Goal: Task Accomplishment & Management: Use online tool/utility

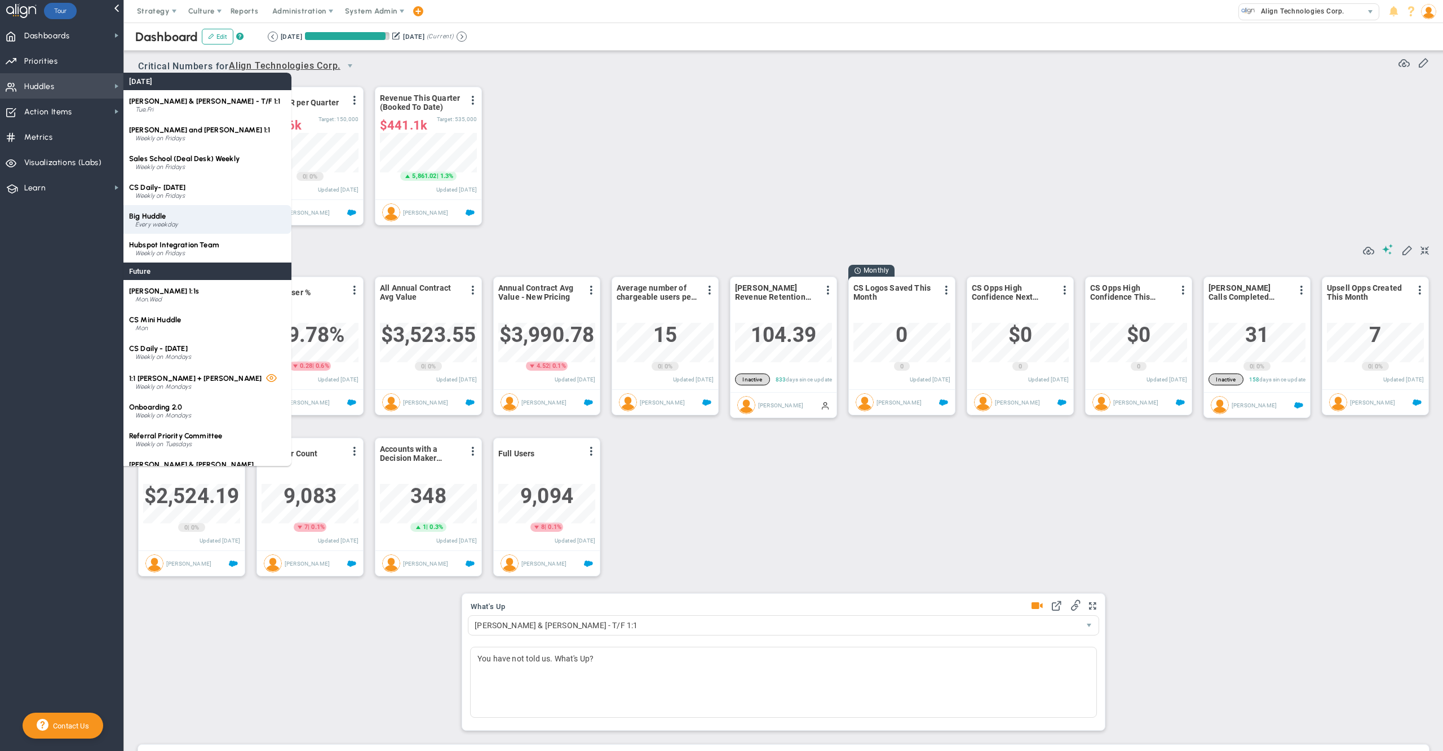
click at [170, 223] on div "Every weekday" at bounding box center [210, 224] width 150 height 7
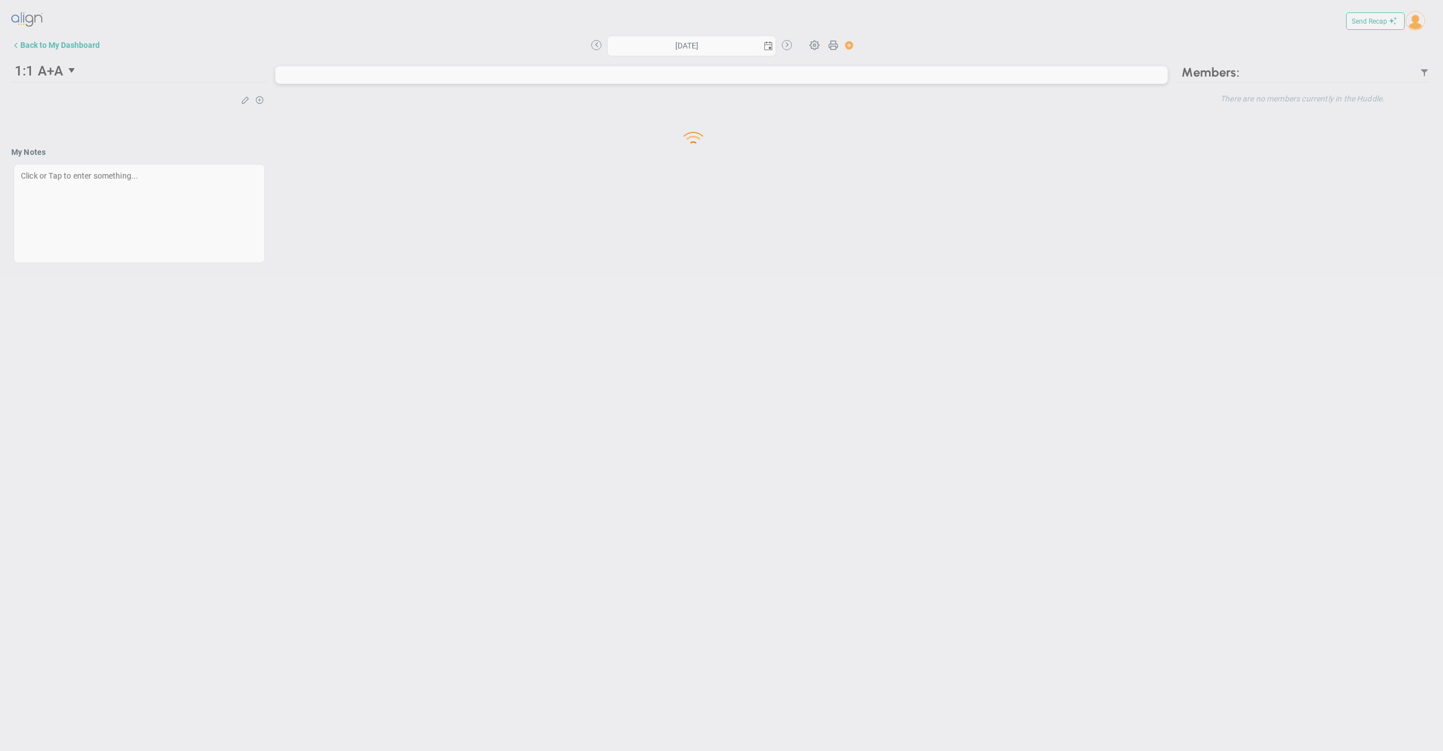
type input "[DATE]"
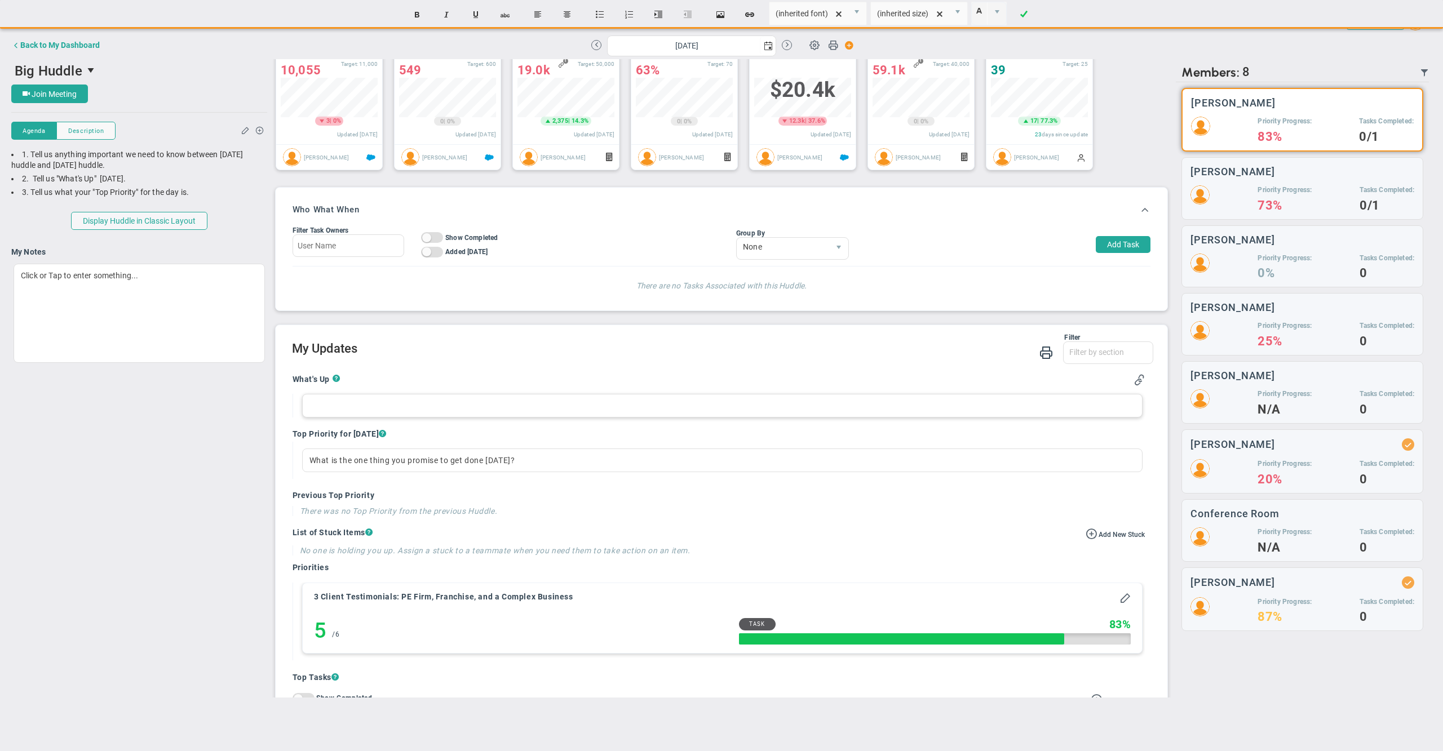
click at [471, 418] on div at bounding box center [722, 406] width 841 height 24
click at [500, 418] on div "connected with [PERSON_NAME] from excentia - leadership team priority rollout" at bounding box center [722, 406] width 841 height 24
click at [681, 418] on div "connected with [PERSON_NAME] from excentia - leadership + management team prior…" at bounding box center [722, 406] width 841 height 24
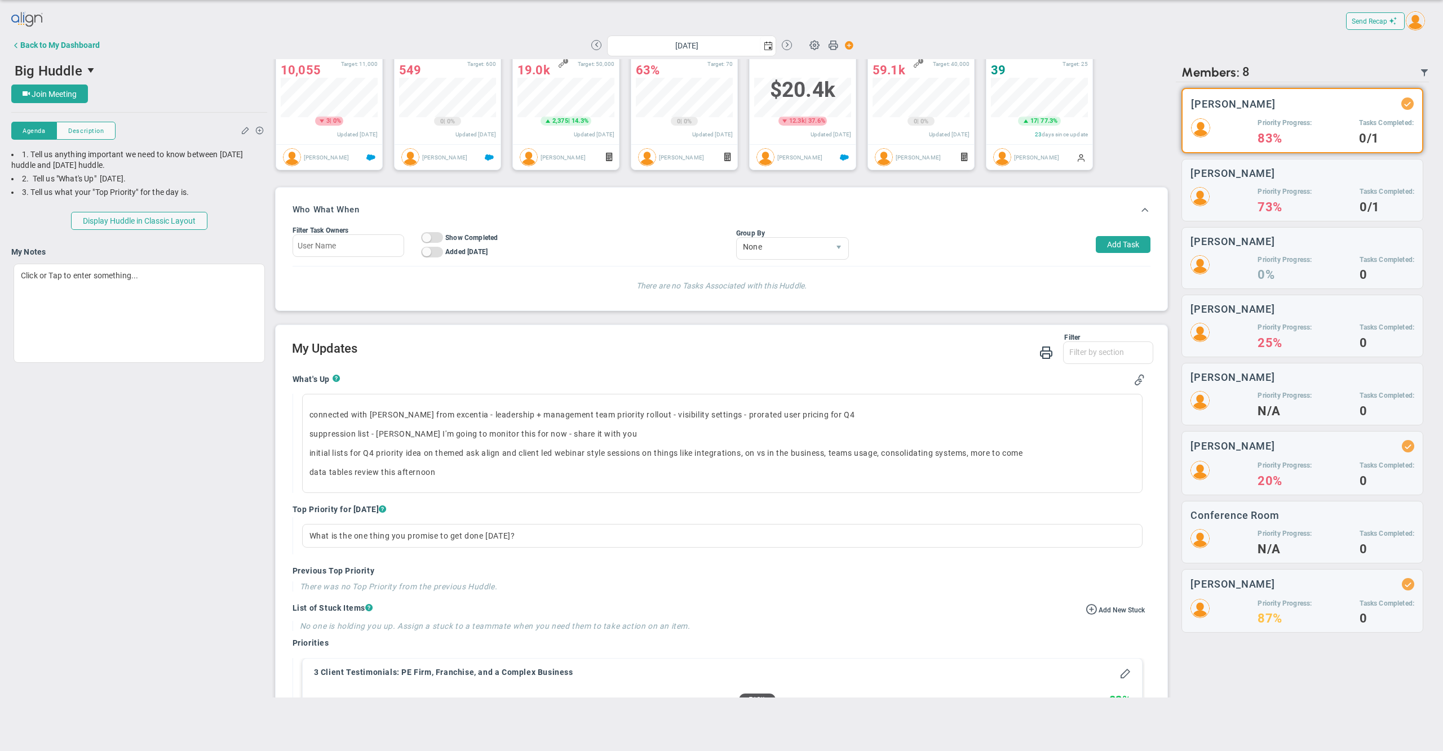
click at [530, 366] on div "Filter What's Up Top Priorities Stucks Priorities Top Tasks [DATE] Shoutouts! W…" at bounding box center [723, 350] width 862 height 32
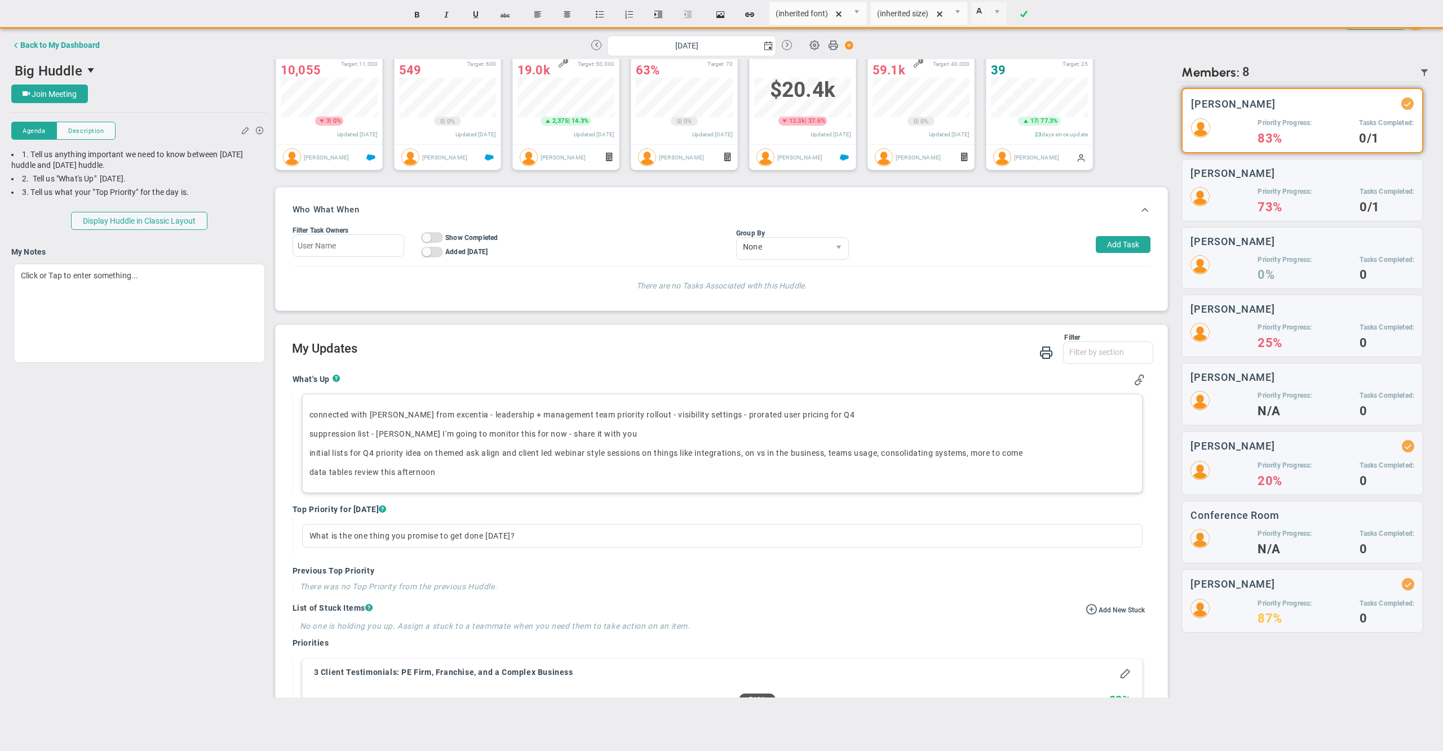
click at [309, 432] on div "connected with [PERSON_NAME] from excentia - leadership + management team prior…" at bounding box center [722, 443] width 841 height 99
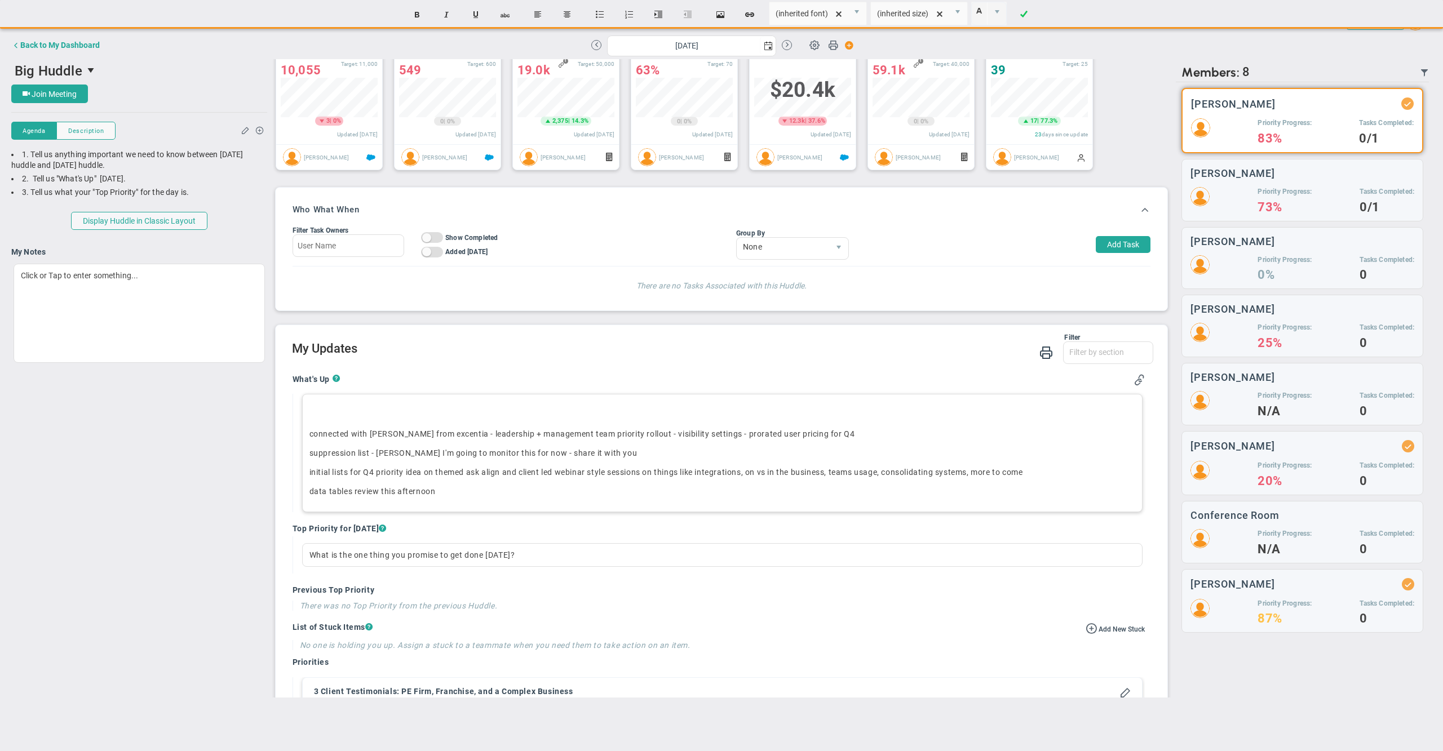
click at [325, 420] on p "﻿" at bounding box center [722, 414] width 826 height 11
click at [491, 497] on p "data tables review this afternoon ﻿" at bounding box center [722, 491] width 826 height 11
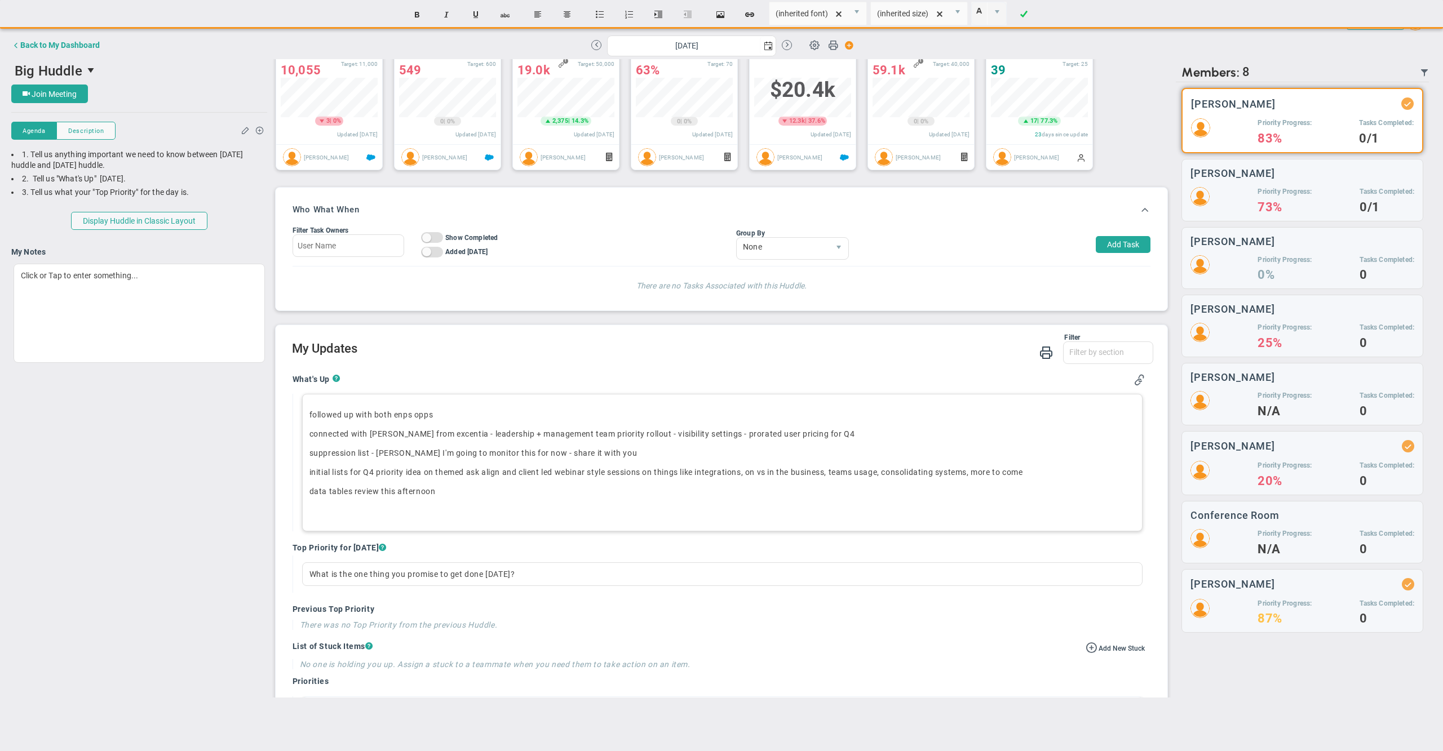
click at [489, 420] on p "﻿followed up with both enps opps" at bounding box center [722, 414] width 826 height 11
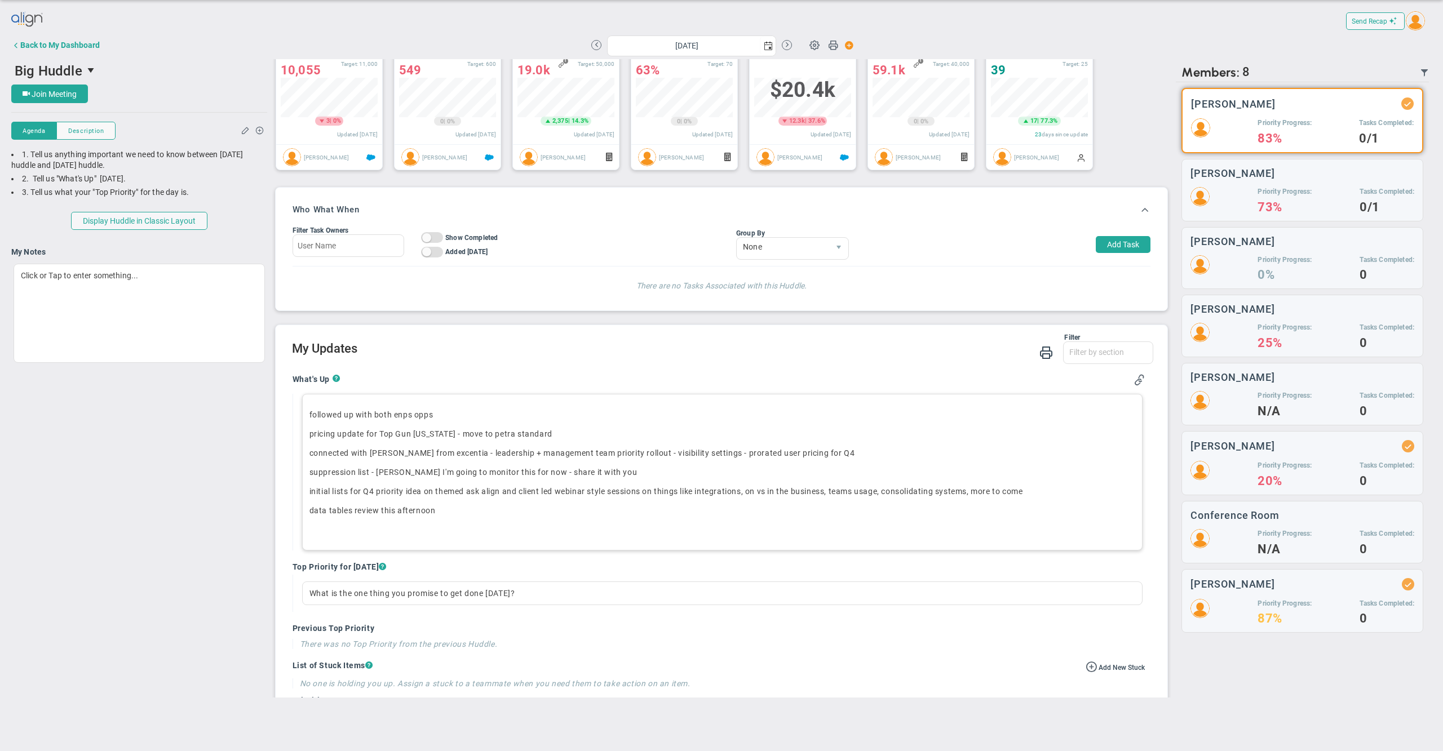
click at [681, 358] on h2 "My Updates" at bounding box center [723, 350] width 862 height 16
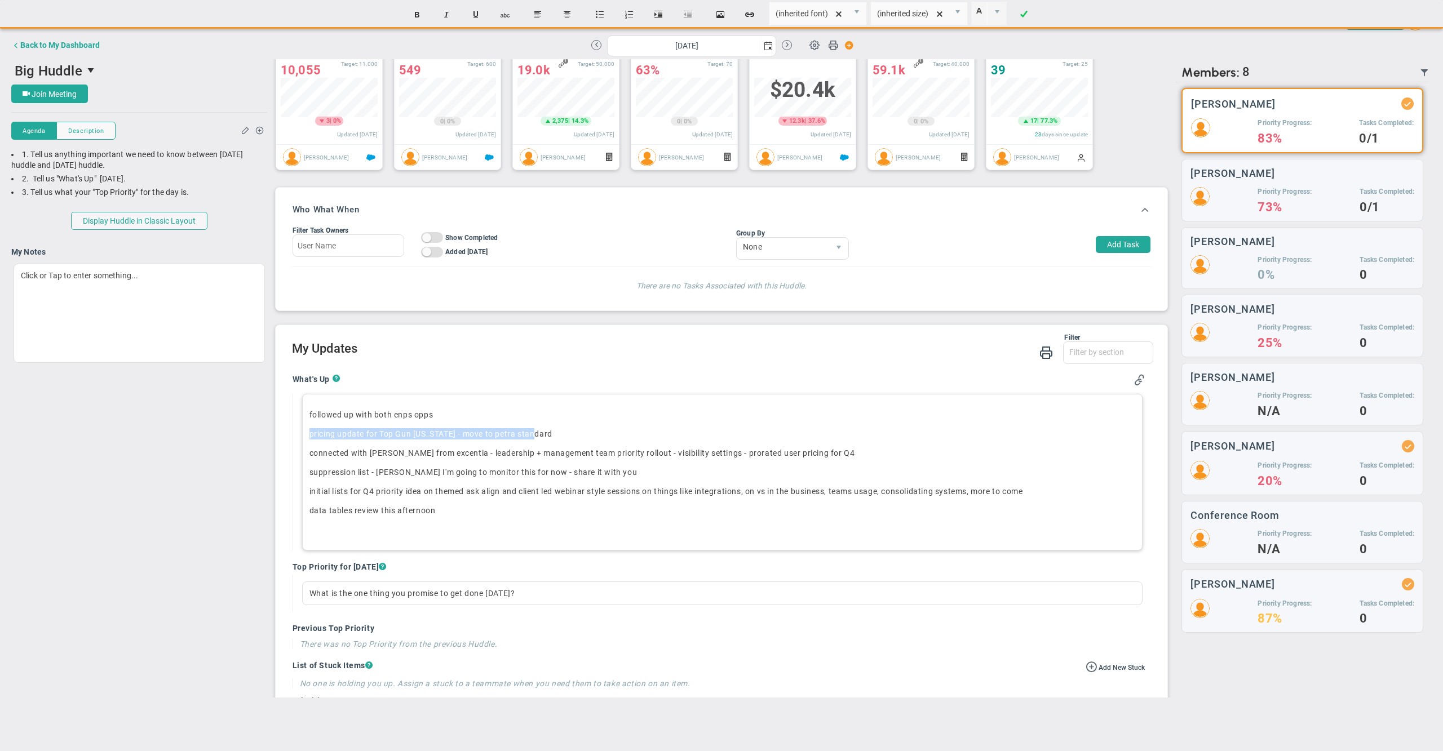
drag, startPoint x: 551, startPoint y: 449, endPoint x: 303, endPoint y: 450, distance: 248.0
click at [303, 450] on div "﻿followed up with both enps opps pricing update for Top Gun [US_STATE] - move t…" at bounding box center [722, 472] width 841 height 157
click at [749, 12] on button "Create Link" at bounding box center [749, 14] width 27 height 21
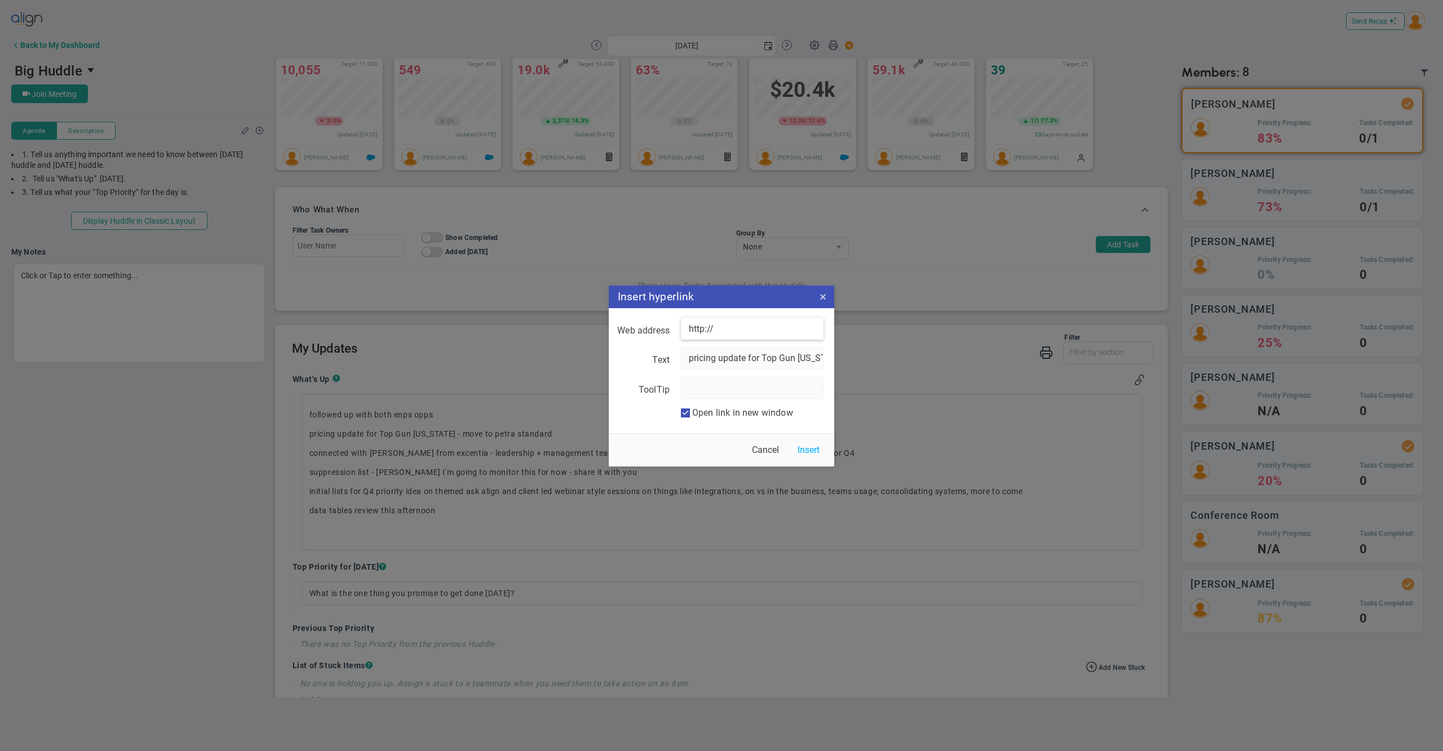
click at [740, 338] on input "http://" at bounding box center [752, 328] width 143 height 23
paste input "s://[DOMAIN_NAME][URL]"
type input "[URL][DOMAIN_NAME]"
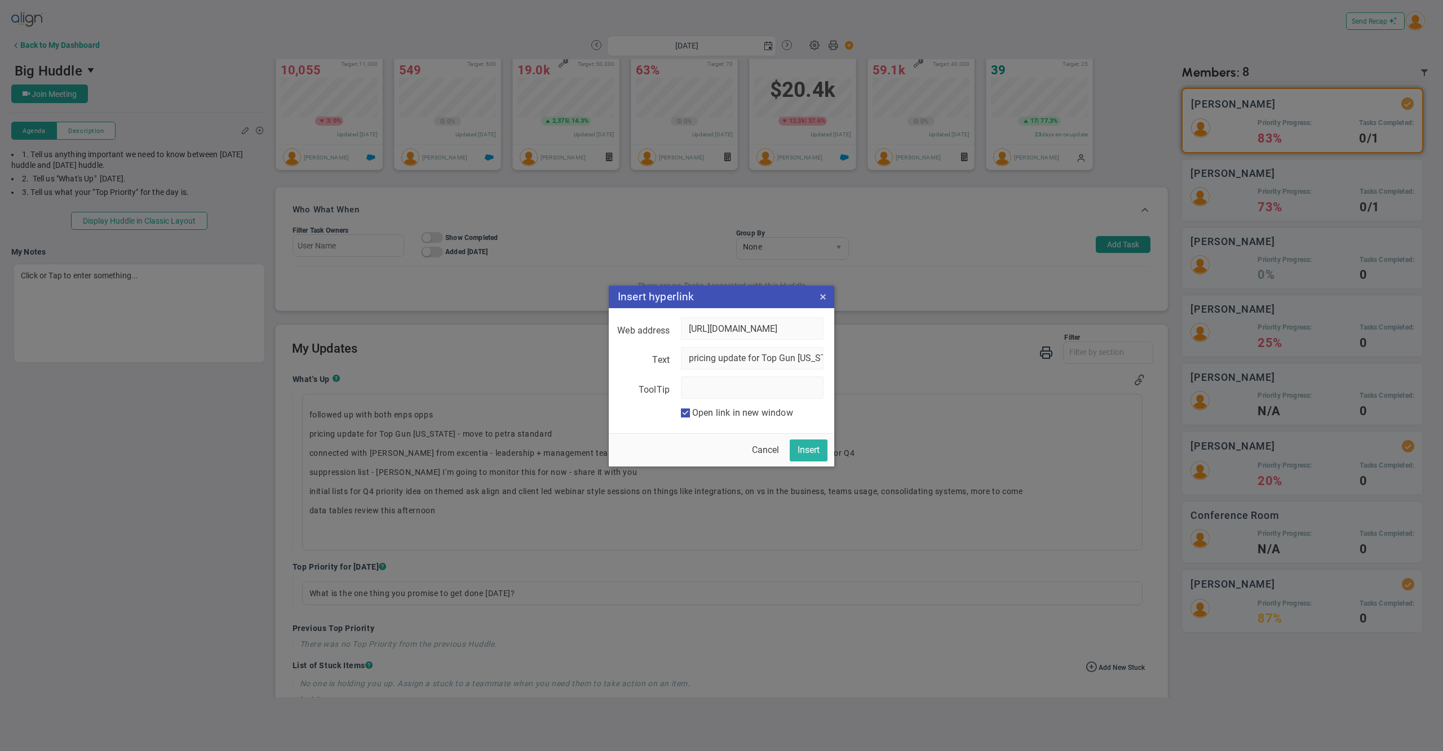
click at [810, 451] on button "Insert" at bounding box center [809, 451] width 38 height 22
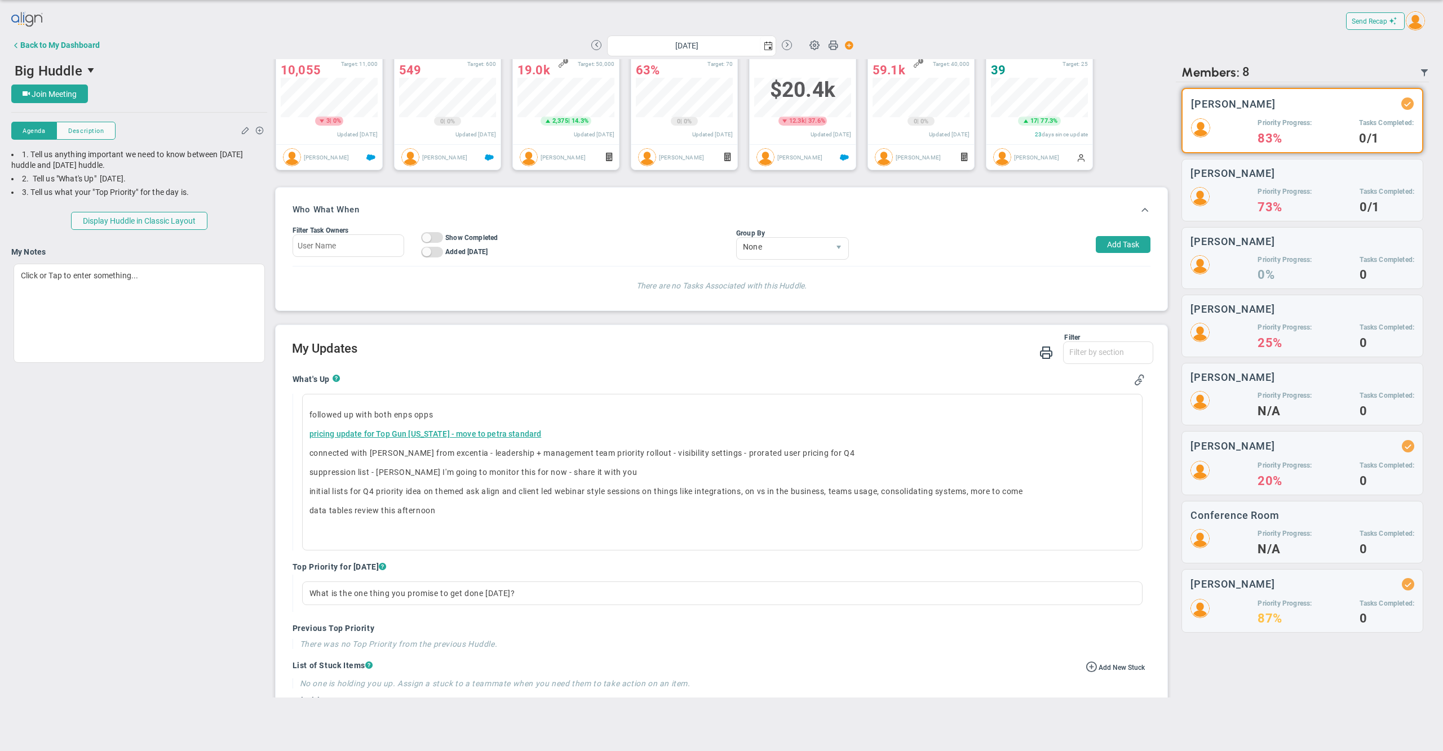
click at [630, 358] on h2 "My Updates" at bounding box center [723, 350] width 862 height 16
click at [396, 535] on p "﻿" at bounding box center [722, 529] width 826 height 11
click at [531, 354] on h2 "My Updates" at bounding box center [723, 350] width 862 height 16
click at [533, 406] on div "What's Up ? ﻿followed up with both enps opps pricing update for Top Gun [US_STA…" at bounding box center [718, 462] width 853 height 176
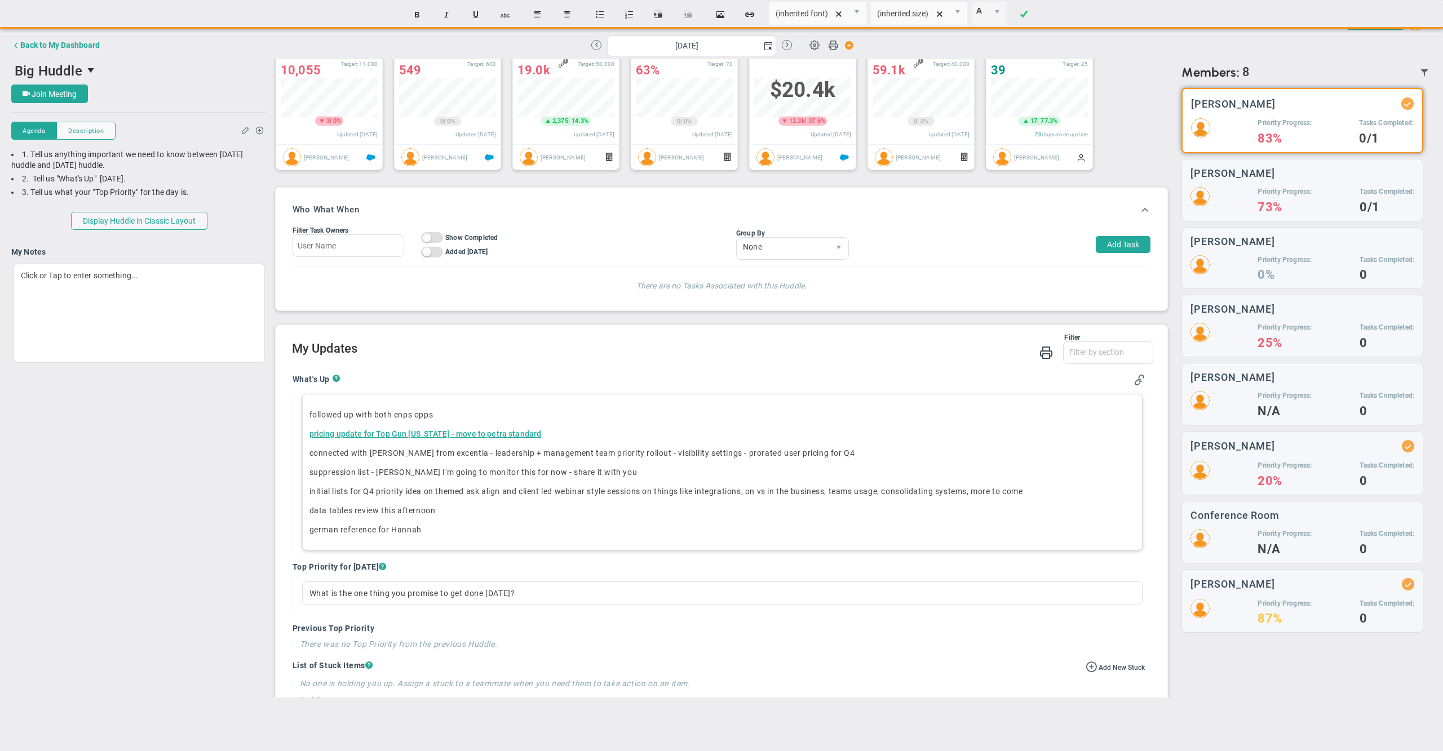
click at [341, 535] on p "﻿german reference for [PERSON_NAME]" at bounding box center [722, 529] width 826 height 11
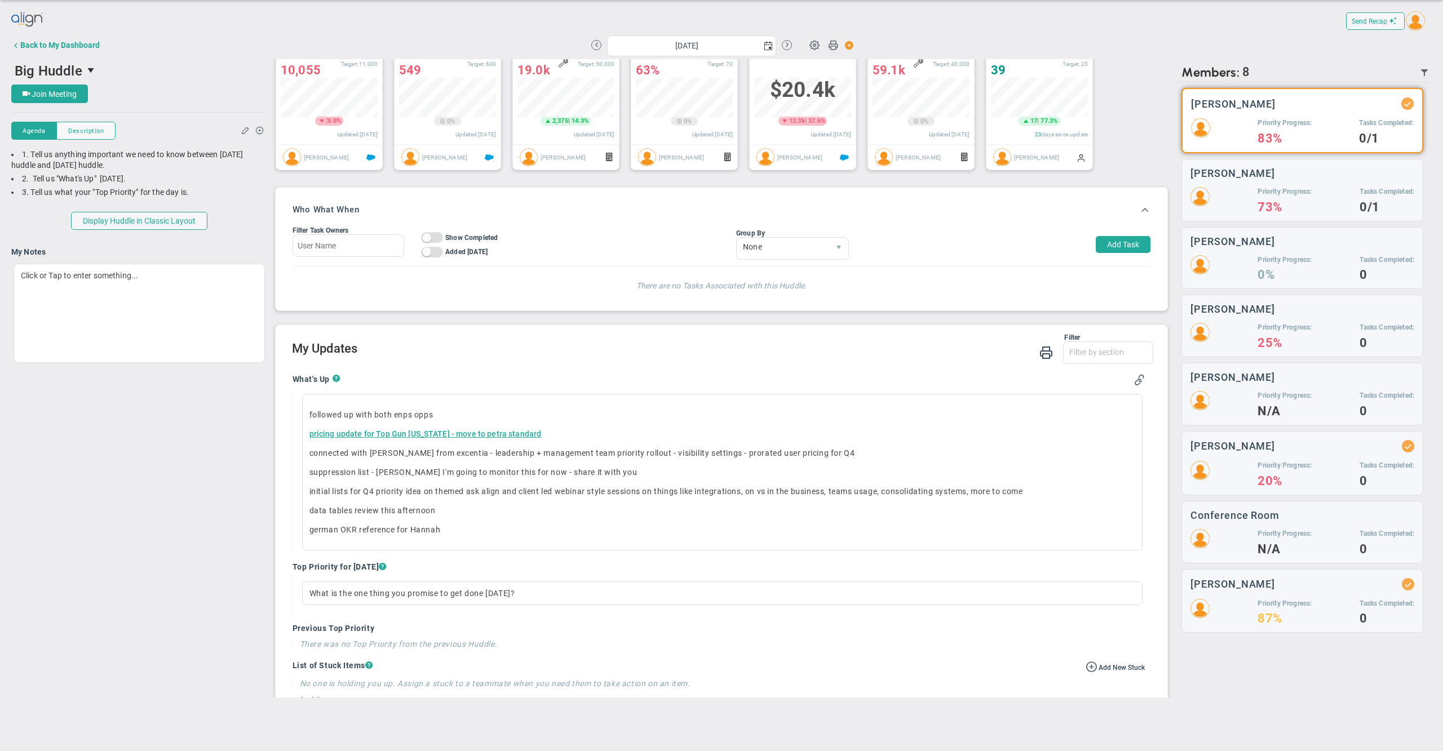
click at [724, 342] on div "Filter" at bounding box center [686, 338] width 788 height 8
click at [616, 366] on div "Filter What's Up Top Priorities Stucks Priorities Top Tasks [DATE] Shoutouts! W…" at bounding box center [723, 350] width 862 height 32
click at [671, 0] on div "Send Recap Profile Contact your Advisor Share!" at bounding box center [721, 353] width 1443 height 706
click at [73, 90] on span "Join Meeting" at bounding box center [54, 94] width 45 height 9
click at [699, 387] on div "What's Up ? ﻿followed up with both enps opps pricing update for Top Gun [US_STA…" at bounding box center [719, 726] width 870 height 721
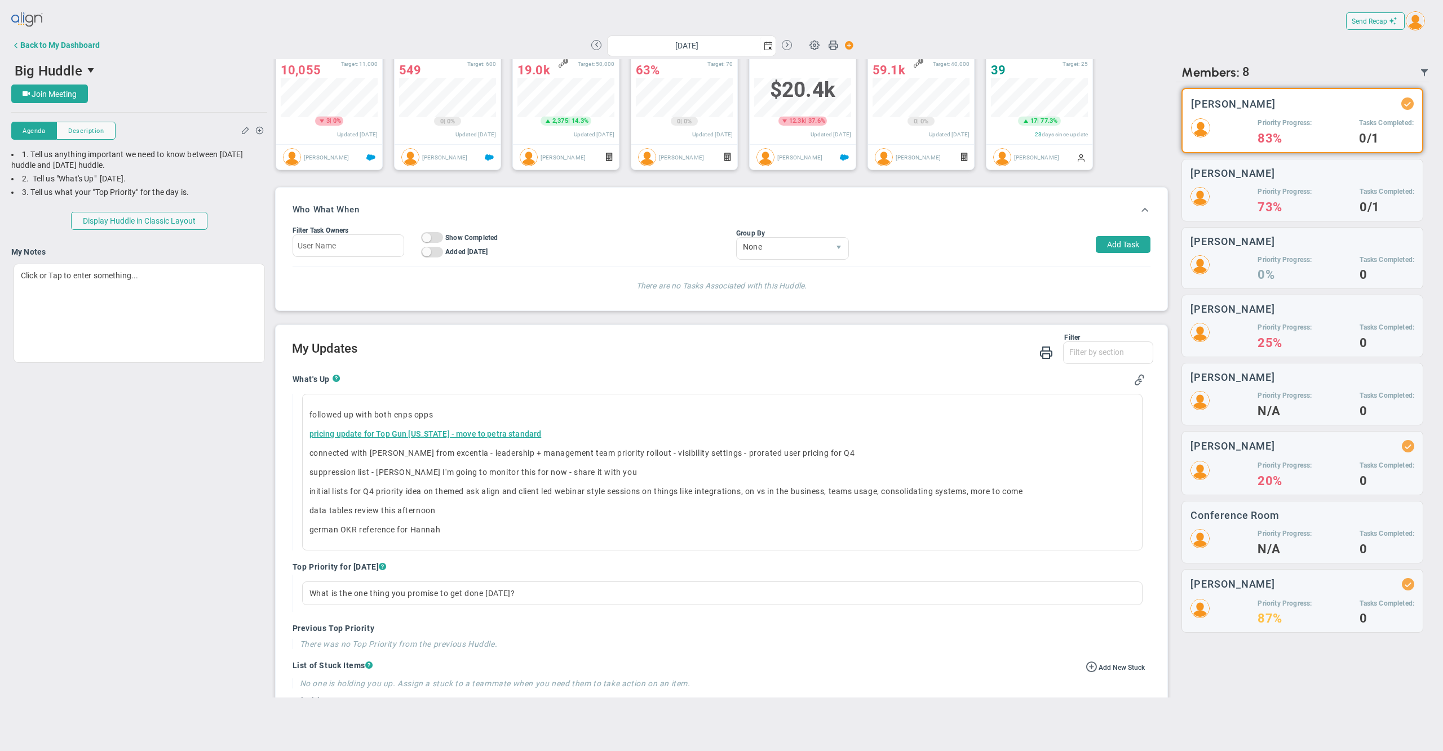
click at [703, 366] on div "Filter What's Up Top Priorities Stucks Priorities Top Tasks [DATE] Shoutouts! W…" at bounding box center [723, 350] width 862 height 32
click at [689, 366] on div "Filter What's Up Top Priorities Stucks Priorities Top Tasks [DATE] Shoutouts! W…" at bounding box center [723, 350] width 862 height 32
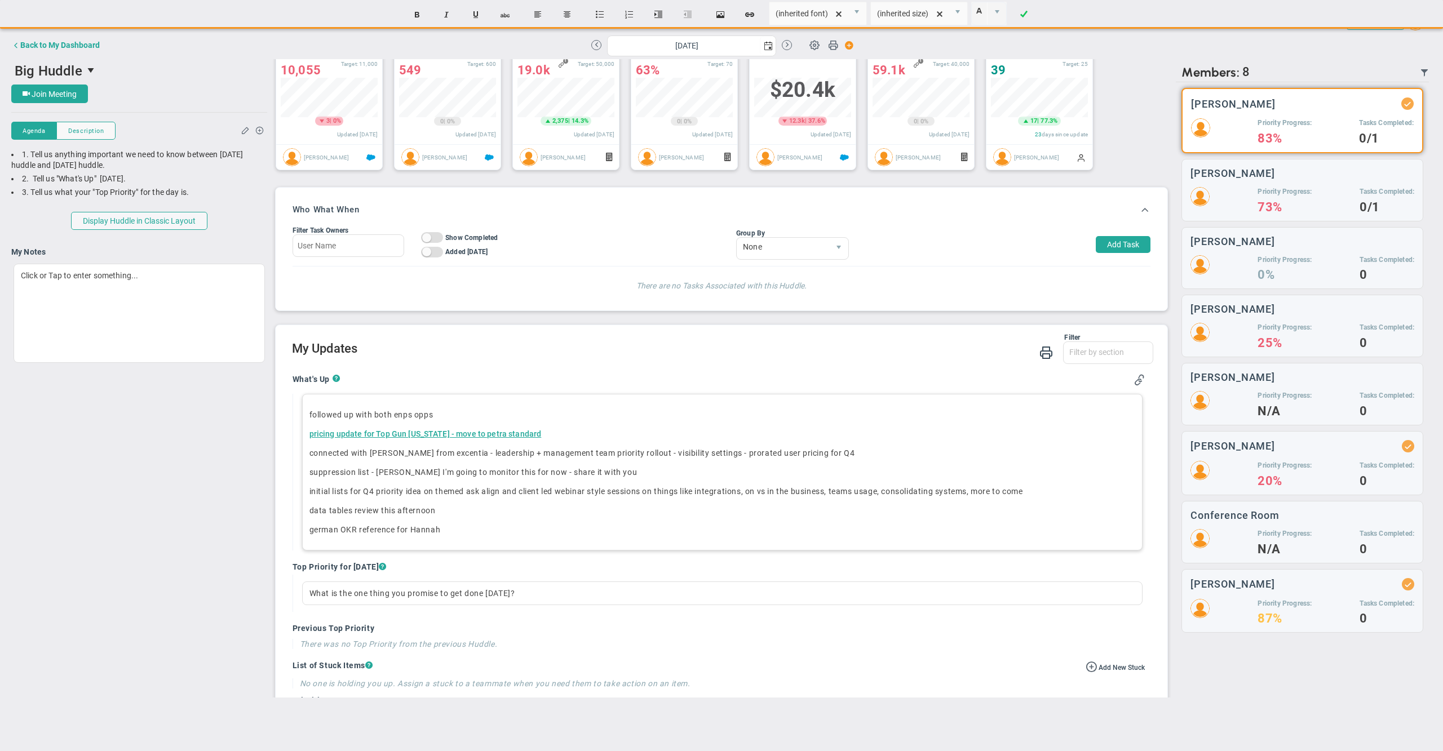
click at [967, 497] on p "initial lists for Q4 priority idea on themed ask align and client led webinar s…" at bounding box center [722, 491] width 826 height 11
click at [988, 440] on p "pricing update for Top Gun [US_STATE] - move to petra standard ﻿﻿" at bounding box center [722, 433] width 826 height 11
click at [938, 358] on h2 "My Updates" at bounding box center [723, 350] width 862 height 16
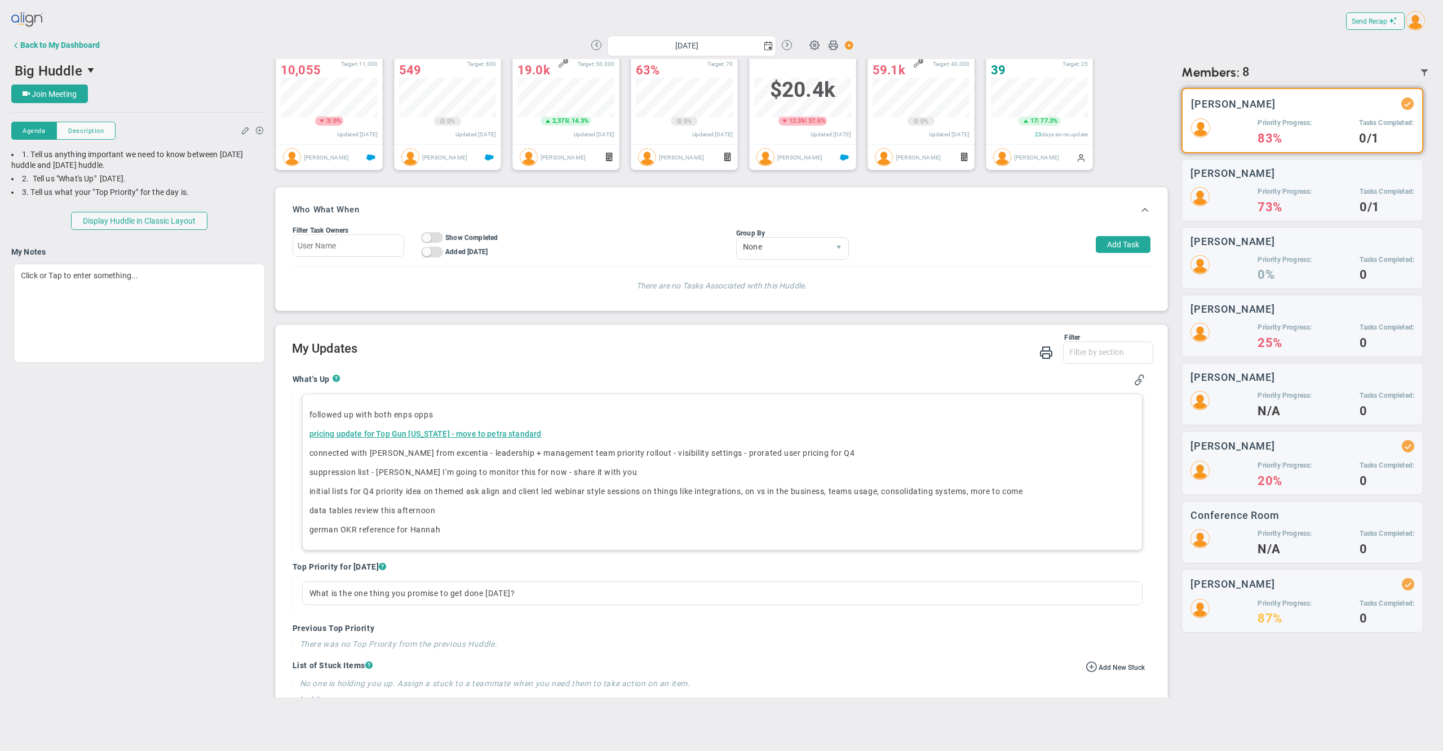
click at [1007, 497] on p "initial lists for Q4 priority idea on themed ask align and client led webinar s…" at bounding box center [722, 491] width 826 height 11
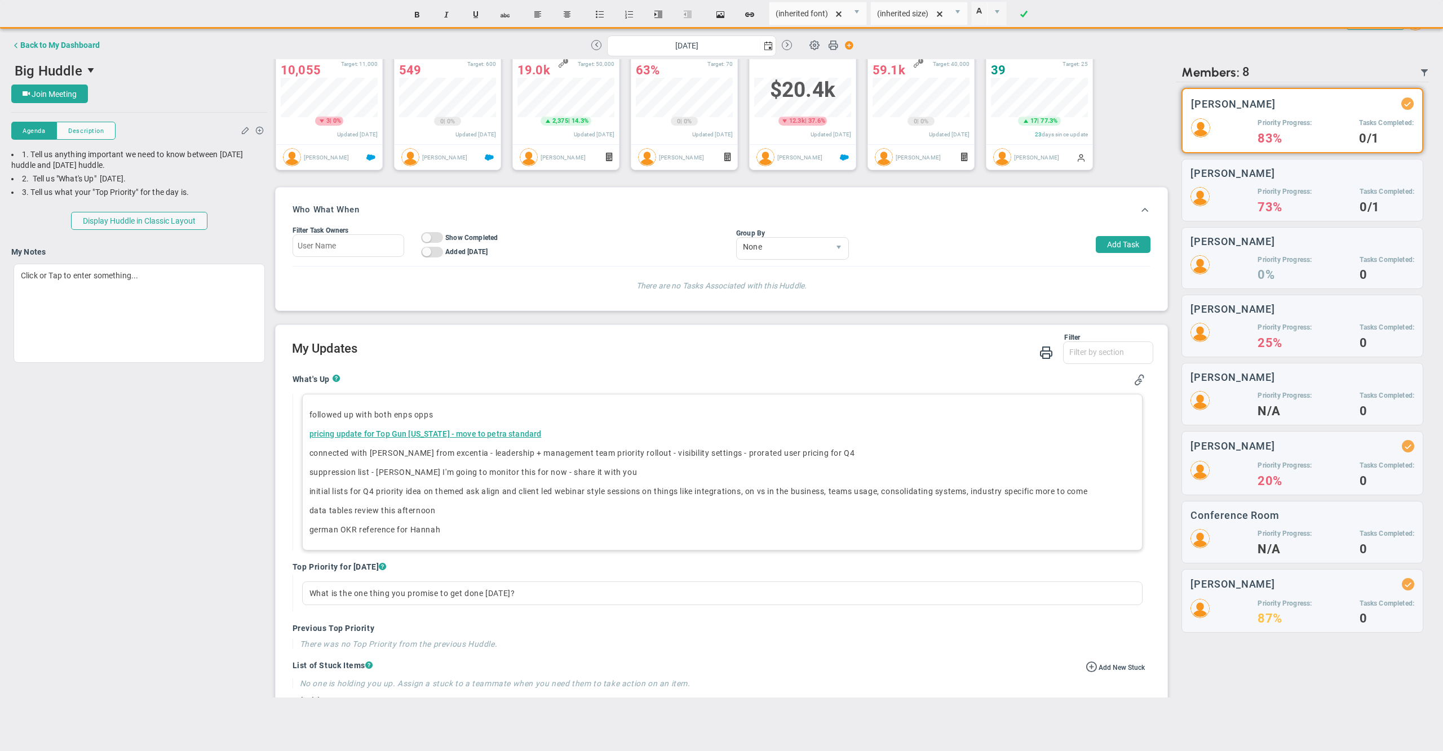
click at [357, 497] on p "initial lists for Q4 priority idea on themed ask align and client led webinar s…" at bounding box center [722, 491] width 826 height 11
click at [704, 366] on div "Filter What's Up Top Priorities Stucks Priorities Top Tasks [DATE] Shoutouts! W…" at bounding box center [723, 350] width 862 height 32
click at [867, 459] on p "connected with [PERSON_NAME] from excentia - leadership + management team prior…" at bounding box center [722, 452] width 826 height 11
click at [728, 366] on div "Filter What's Up Top Priorities Stucks Priorities Top Tasks [DATE] Shoutouts! W…" at bounding box center [723, 350] width 862 height 32
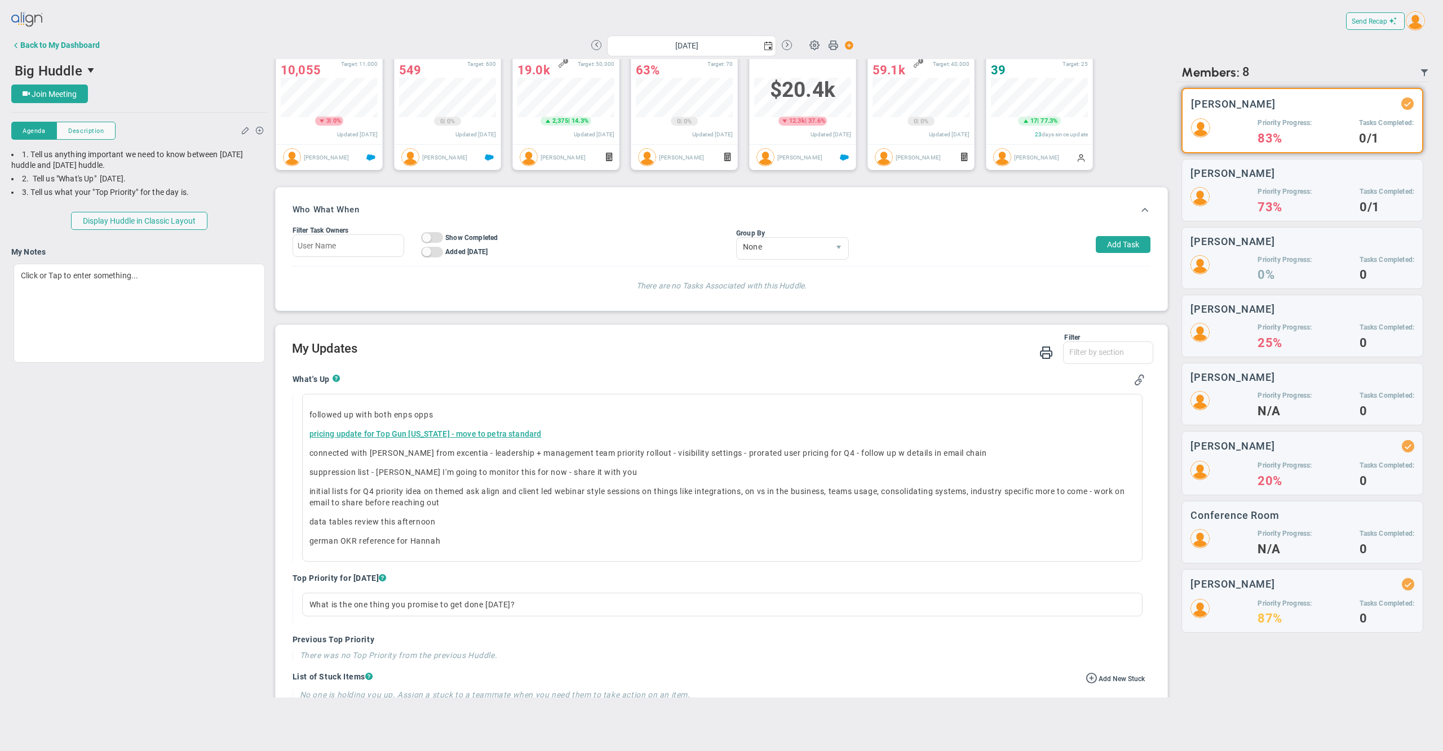
click at [728, 366] on div "Filter What's Up Top Priorities Stucks Priorities Top Tasks [DATE] Shoutouts! W…" at bounding box center [723, 350] width 862 height 32
click at [654, 358] on h2 "My Updates" at bounding box center [723, 350] width 862 height 16
click at [642, 366] on div "Filter What's Up Top Priorities Stucks Priorities Top Tasks [DATE] Shoutouts! W…" at bounding box center [723, 350] width 862 height 32
click at [642, 358] on h2 "My Updates" at bounding box center [723, 350] width 862 height 16
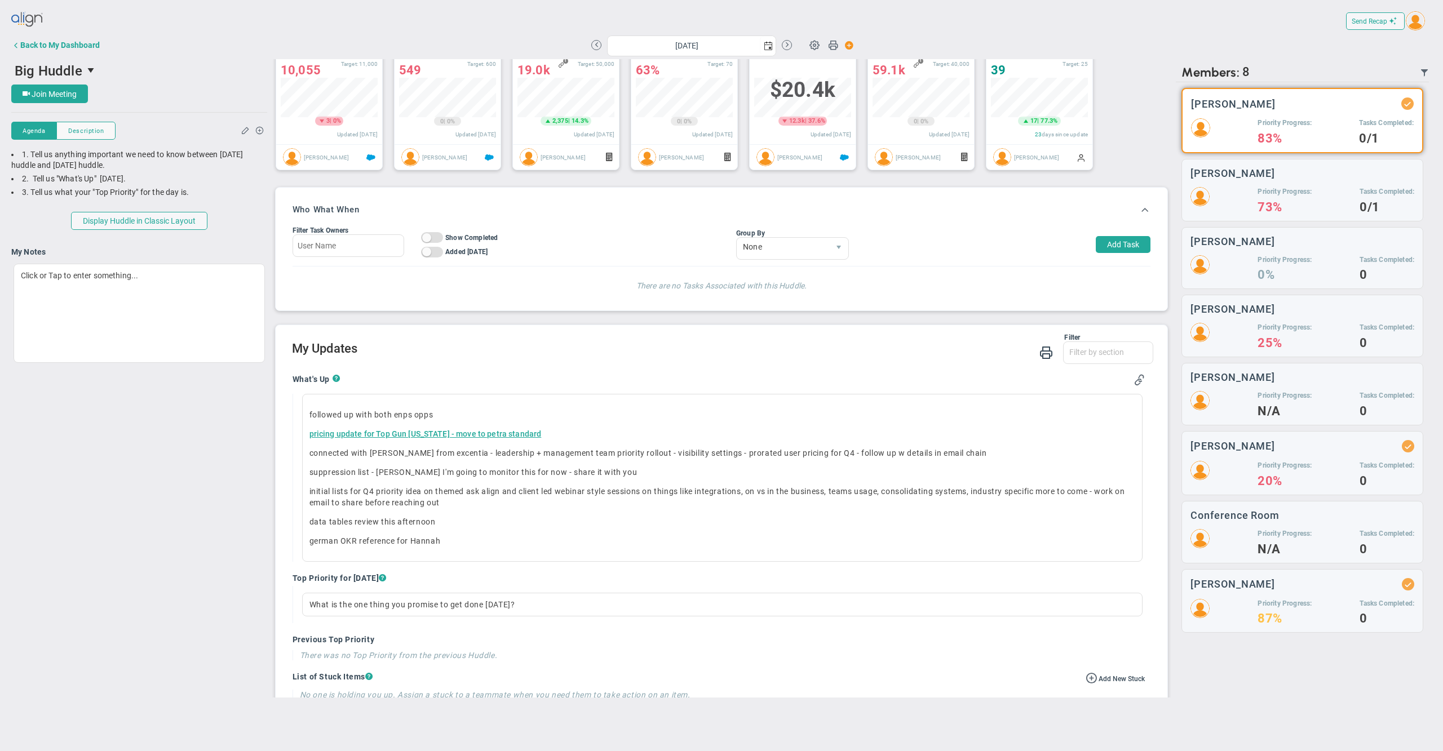
click at [642, 358] on h2 "My Updates" at bounding box center [723, 350] width 862 height 16
